Goal: Task Accomplishment & Management: Use online tool/utility

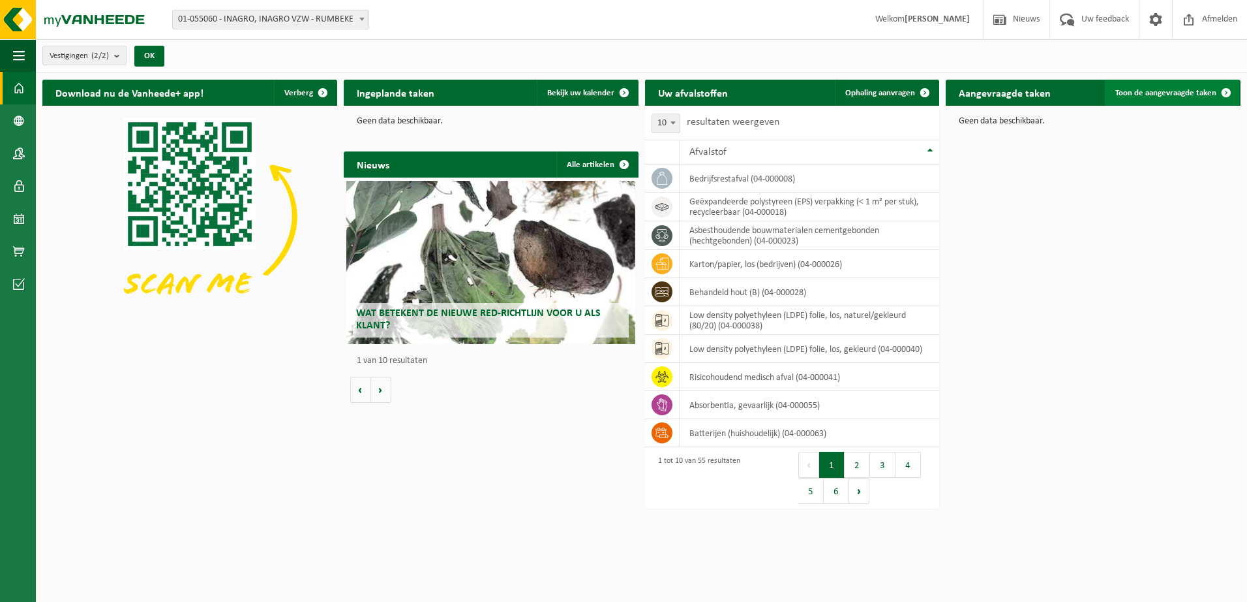
click at [1163, 91] on span "Toon de aangevraagde taken" at bounding box center [1166, 93] width 101 height 8
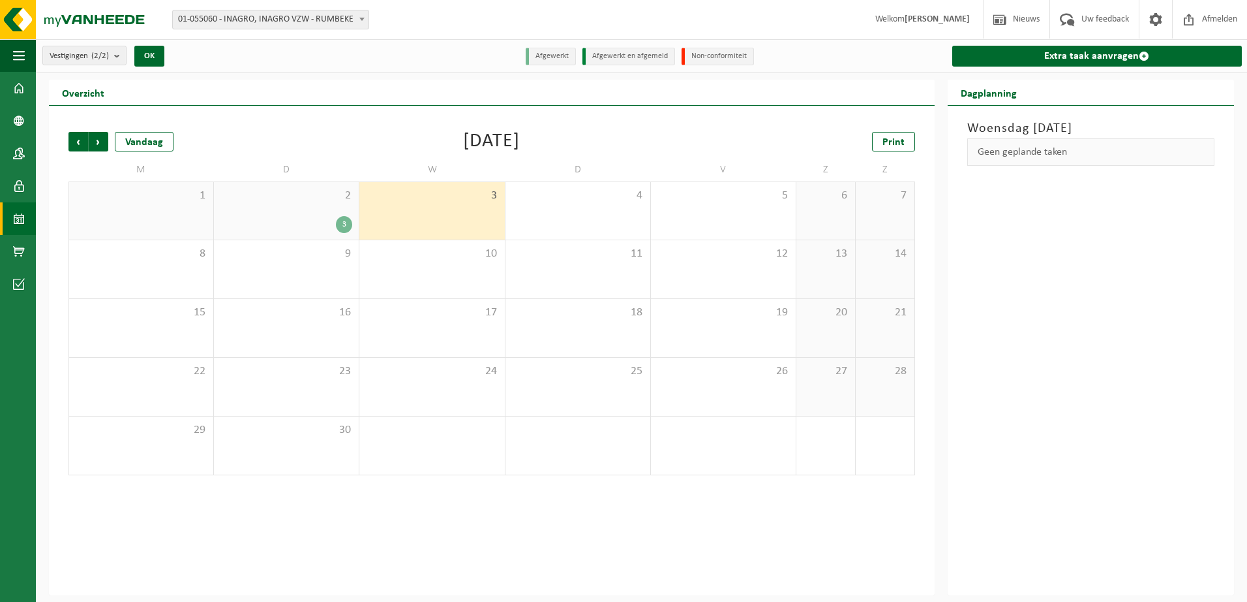
click at [342, 217] on div "3" at bounding box center [344, 224] width 16 height 17
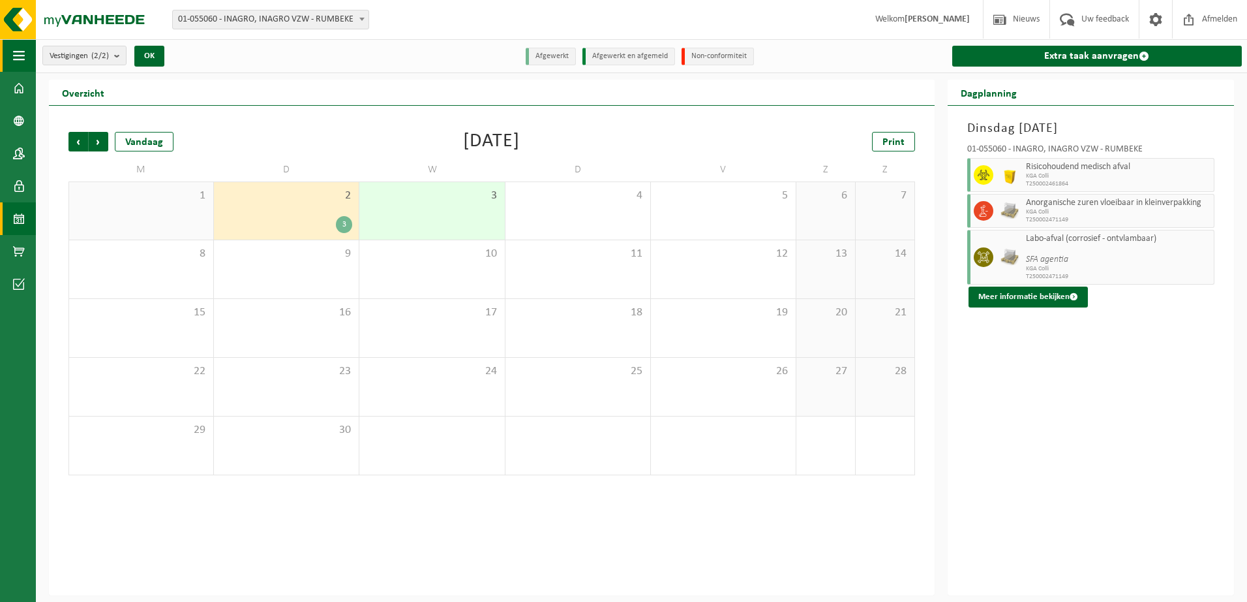
click at [27, 43] on button "Navigatie" at bounding box center [18, 55] width 36 height 33
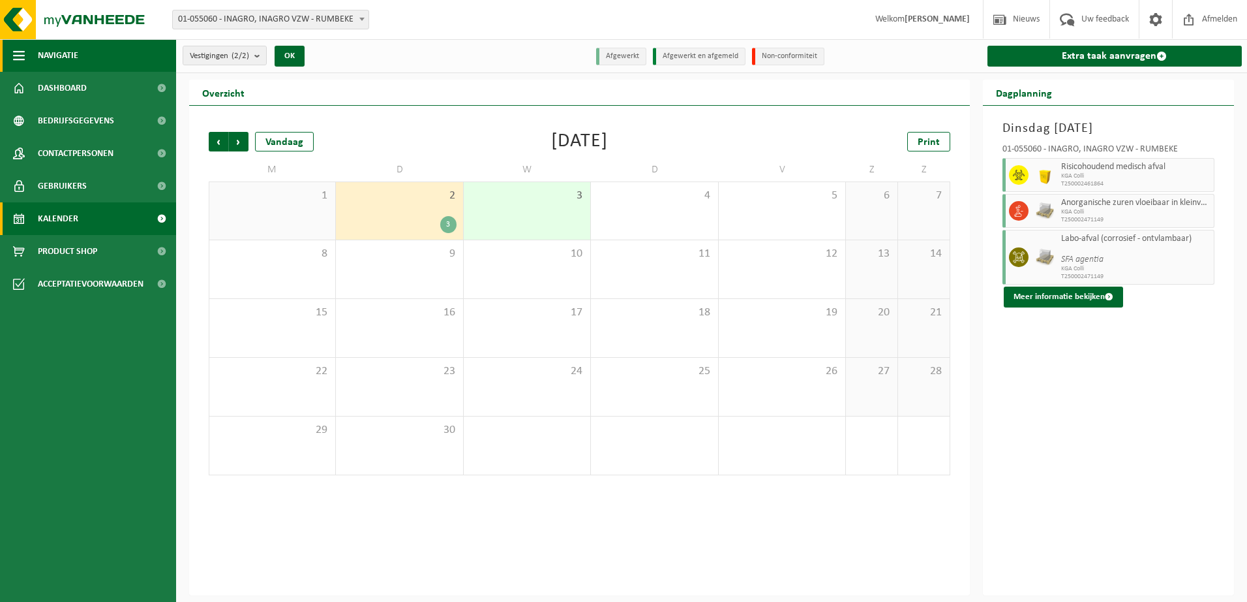
click at [48, 49] on span "Navigatie" at bounding box center [58, 55] width 40 height 33
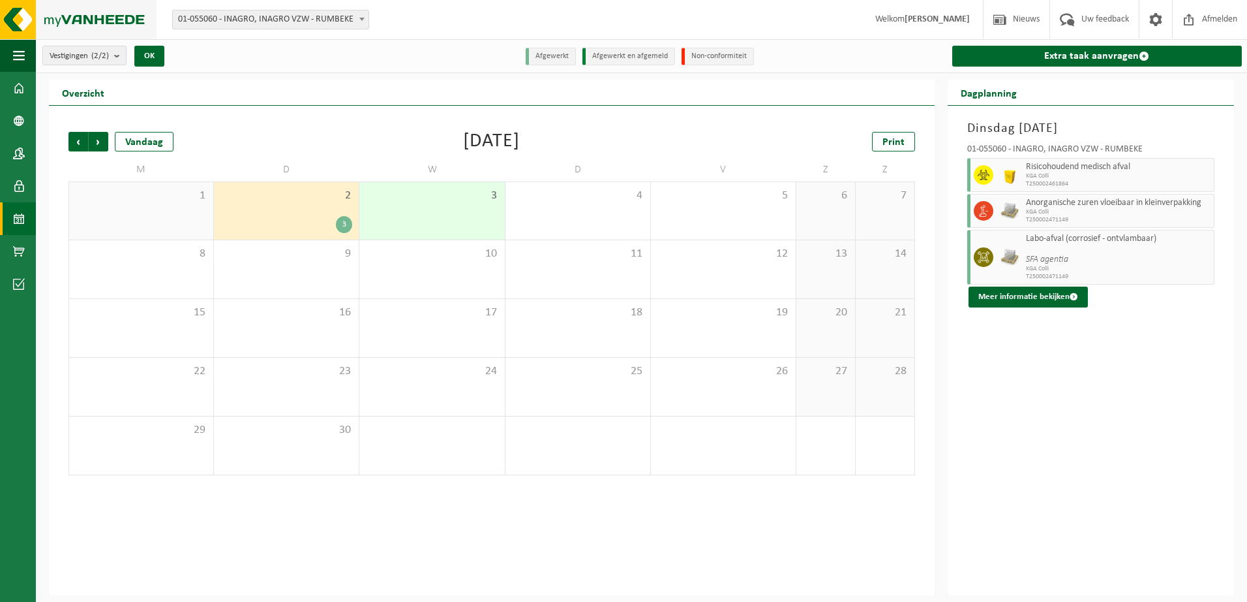
click at [115, 25] on img at bounding box center [78, 19] width 157 height 39
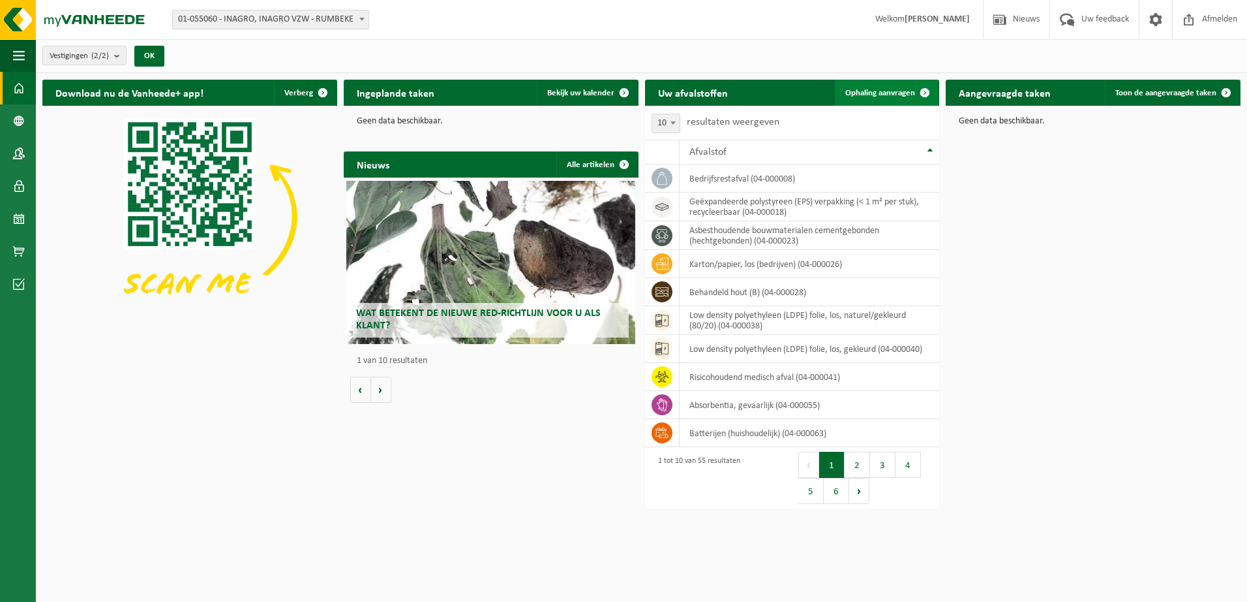
click at [887, 93] on span "Ophaling aanvragen" at bounding box center [881, 93] width 70 height 8
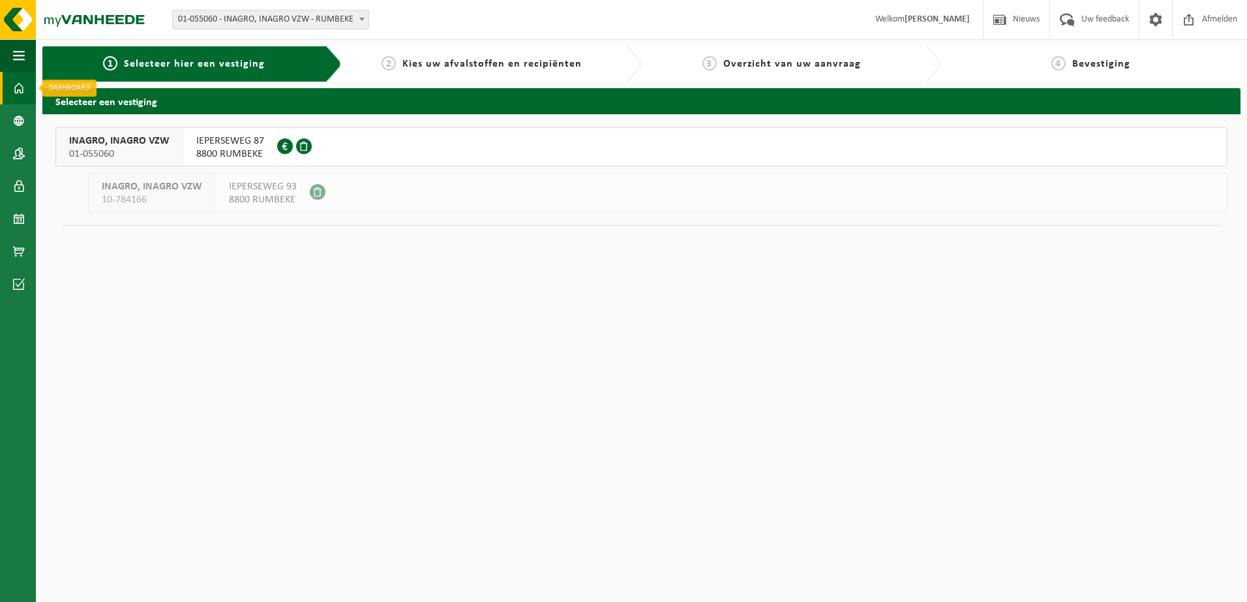
click at [19, 95] on span at bounding box center [19, 88] width 12 height 33
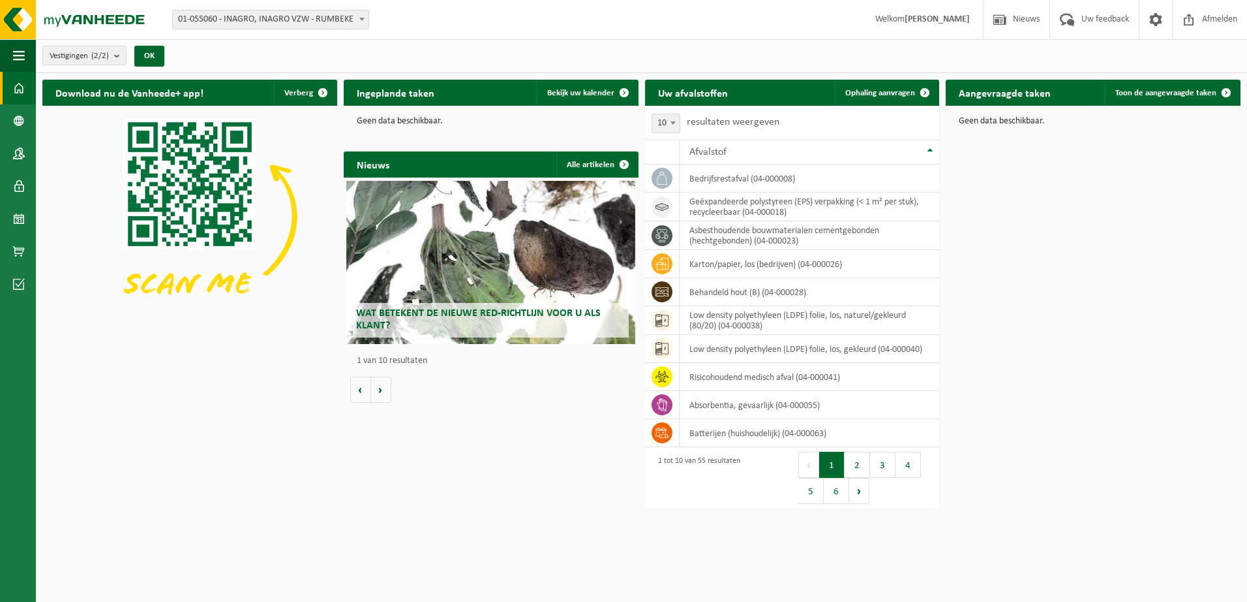
click at [744, 126] on label "resultaten weergeven" at bounding box center [733, 122] width 93 height 10
click at [694, 113] on select "10 25 50 100" at bounding box center [674, 112] width 39 height 1
click at [859, 465] on button "2" at bounding box center [857, 464] width 25 height 26
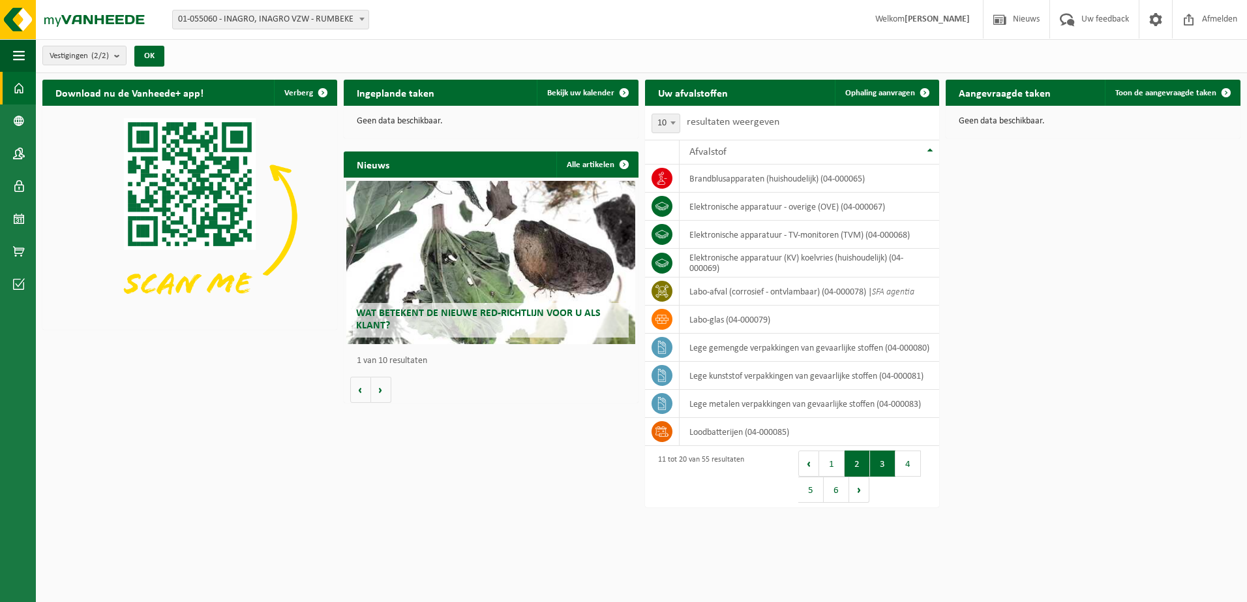
click at [877, 467] on button "3" at bounding box center [882, 463] width 25 height 26
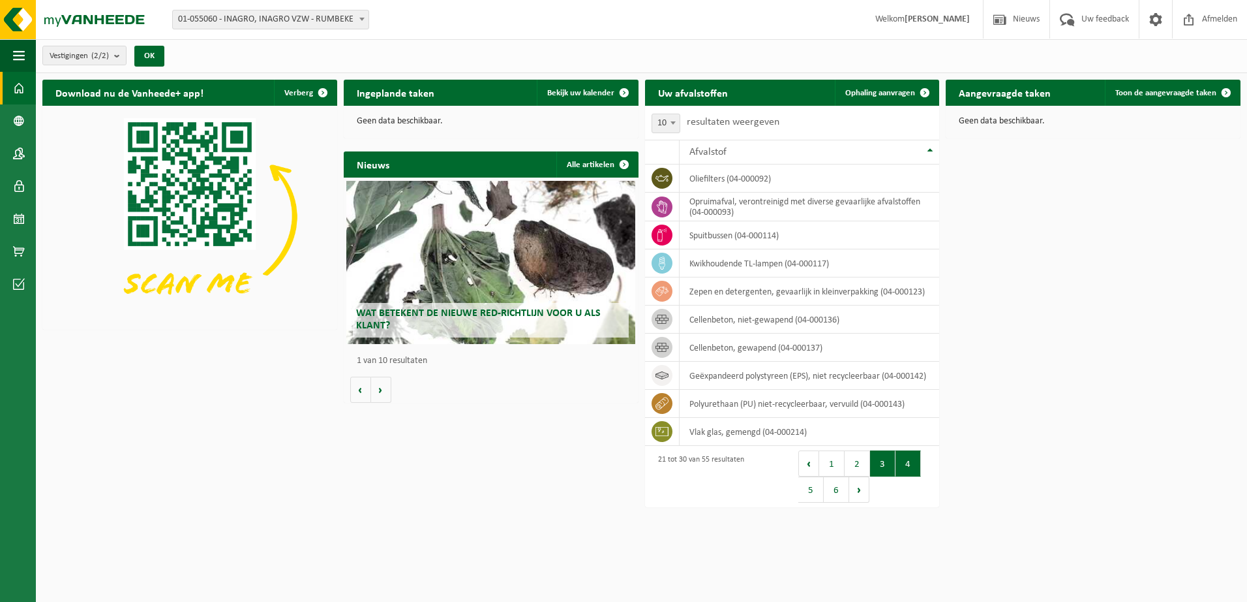
click at [904, 467] on button "4" at bounding box center [908, 463] width 25 height 26
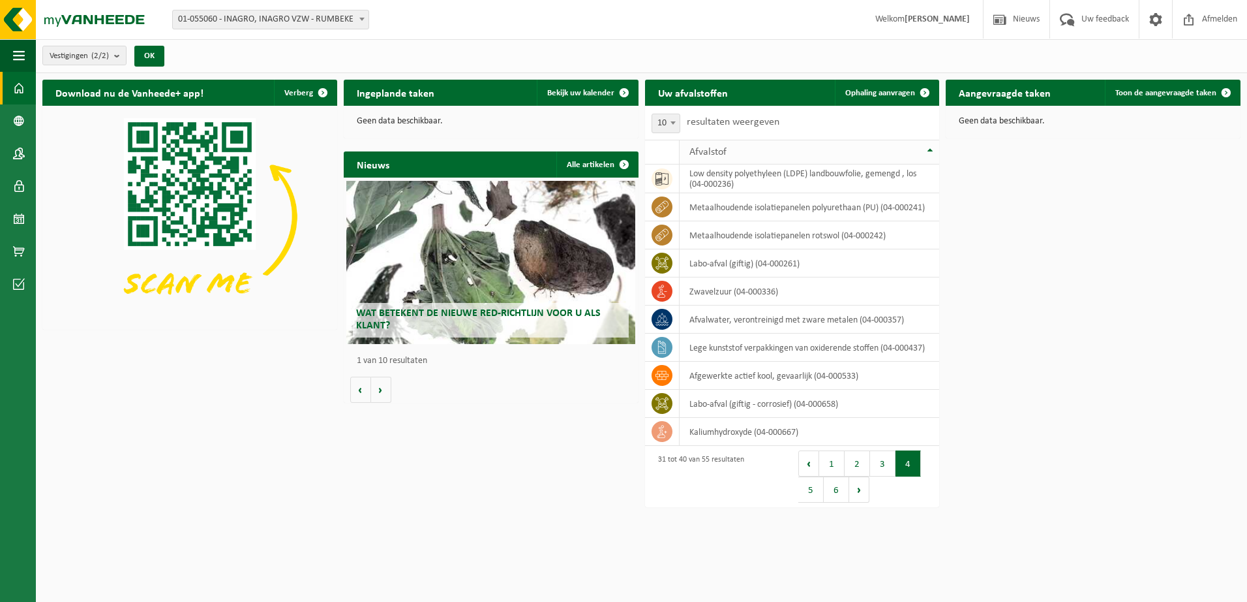
click at [931, 155] on th "Afvalstof" at bounding box center [810, 152] width 260 height 25
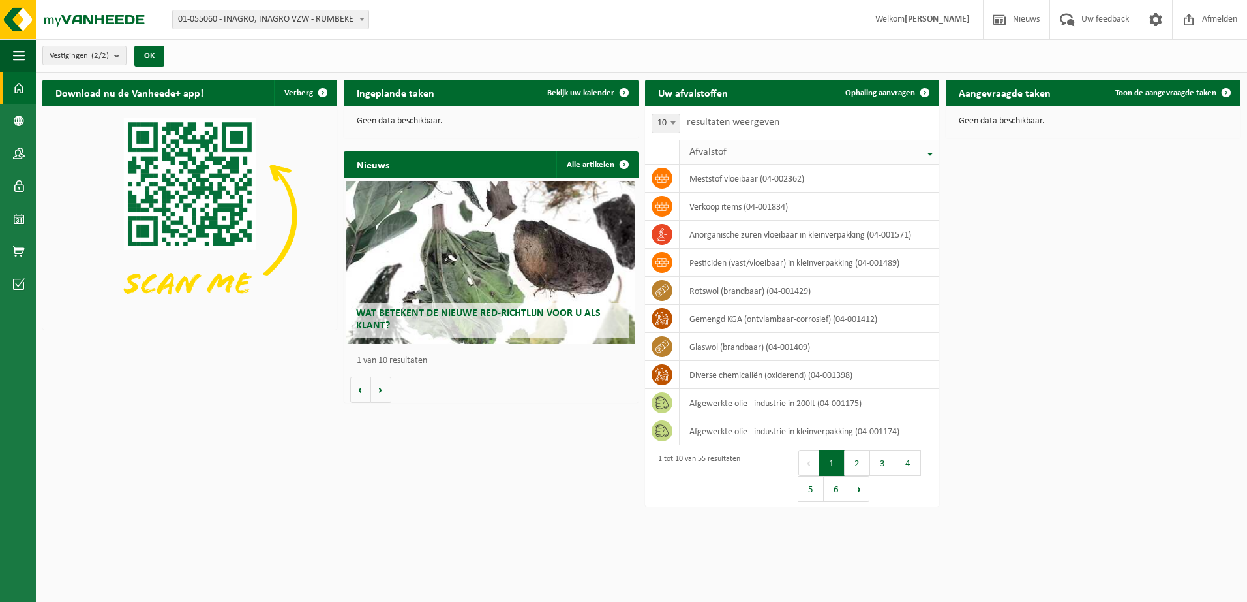
click at [929, 153] on th "Afvalstof" at bounding box center [810, 152] width 260 height 25
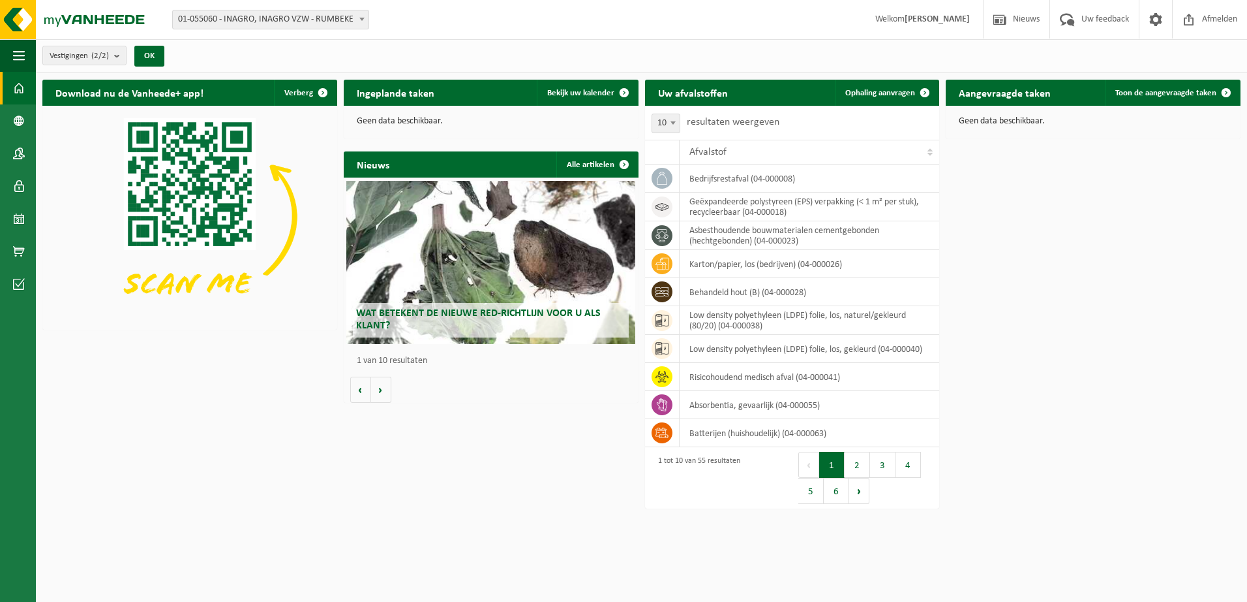
click at [669, 121] on span at bounding box center [673, 122] width 13 height 17
select select "100"
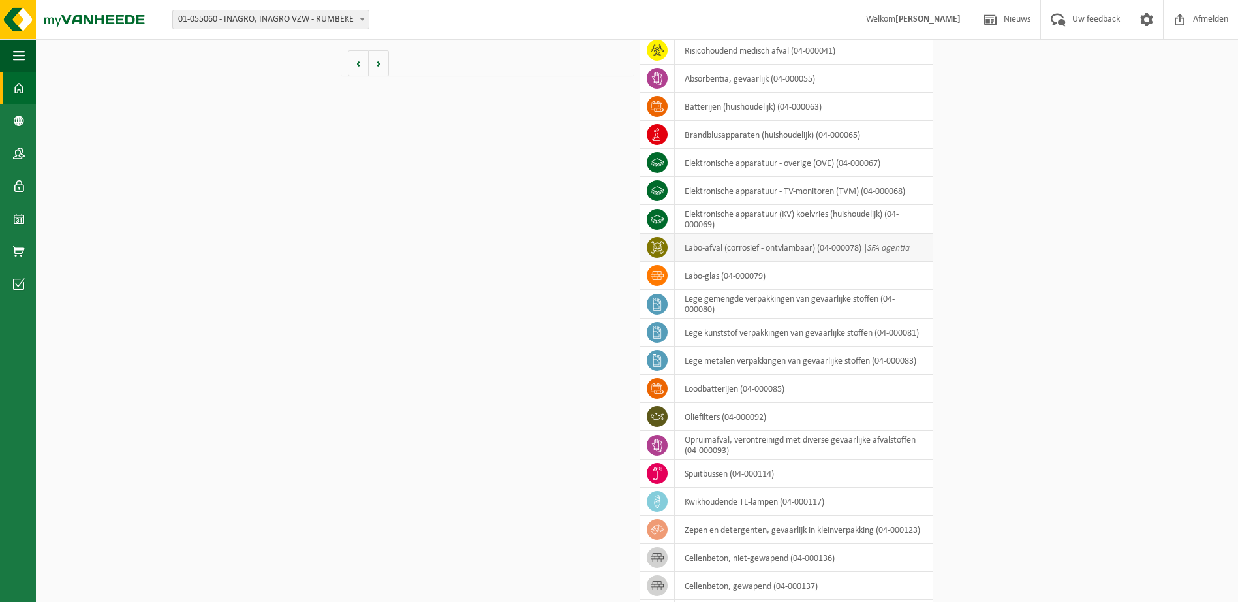
scroll to position [1087, 0]
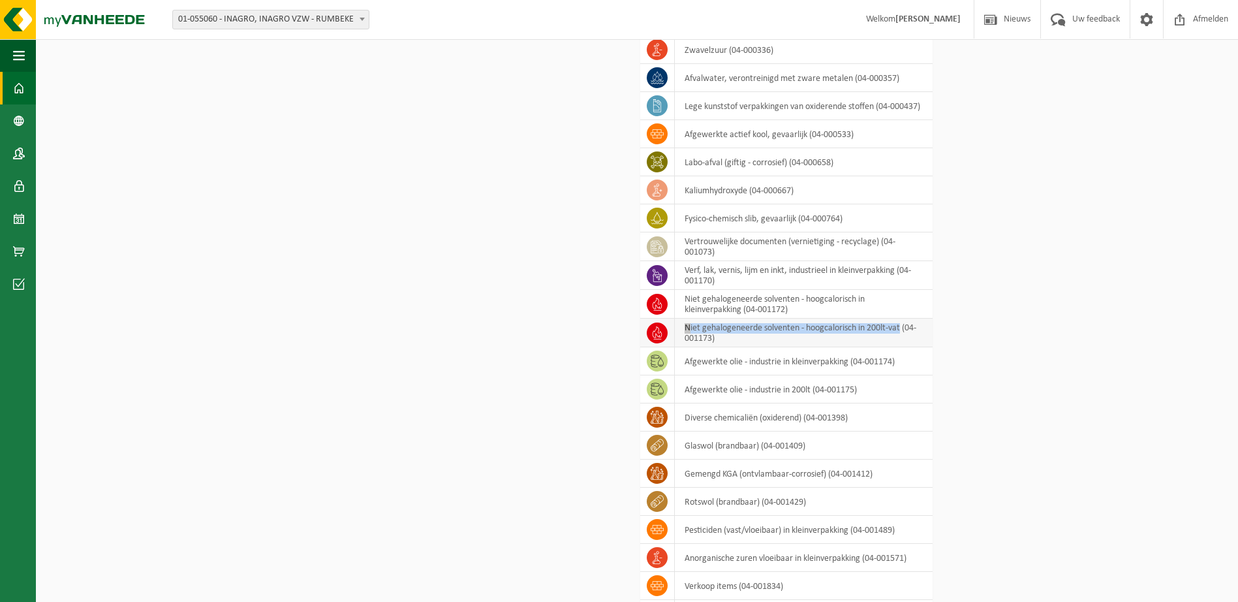
drag, startPoint x: 689, startPoint y: 331, endPoint x: 902, endPoint y: 328, distance: 212.7
click at [902, 328] on td "niet gehalogeneerde solventen - hoogcalorisch in 200lt-vat (04-001173)" at bounding box center [804, 332] width 258 height 29
copy td "niet gehalogeneerde solventen - hoogcalorisch in 200lt-vat"
